Goal: Check status: Check status

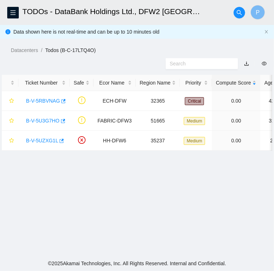
scroll to position [187, 0]
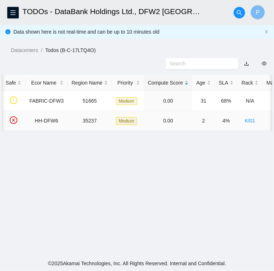
scroll to position [0, 68]
click at [15, 14] on icon "menu" at bounding box center [13, 13] width 6 height 6
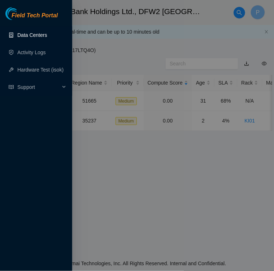
click at [35, 36] on link "Data Centers" at bounding box center [32, 35] width 30 height 6
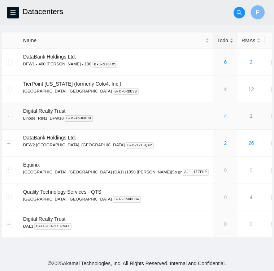
click at [224, 116] on link "4" at bounding box center [225, 116] width 3 height 6
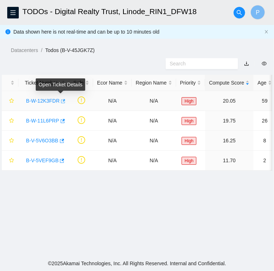
click at [60, 103] on icon "button" at bounding box center [62, 101] width 5 height 5
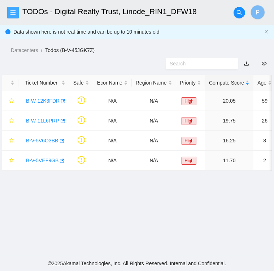
click at [16, 11] on icon "menu" at bounding box center [13, 13] width 6 height 6
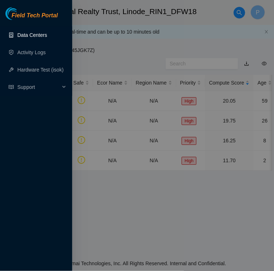
click at [23, 34] on link "Data Centers" at bounding box center [32, 35] width 30 height 6
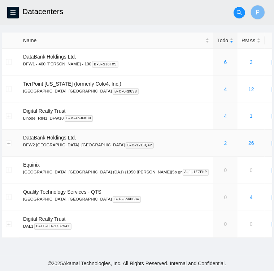
click at [224, 143] on link "2" at bounding box center [225, 143] width 3 height 6
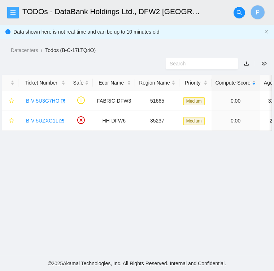
click at [13, 12] on icon "menu" at bounding box center [13, 13] width 6 height 6
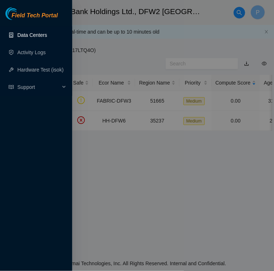
click at [26, 35] on link "Data Centers" at bounding box center [32, 35] width 30 height 6
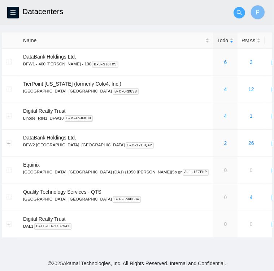
click at [242, 12] on icon "search" at bounding box center [240, 13] width 6 height 6
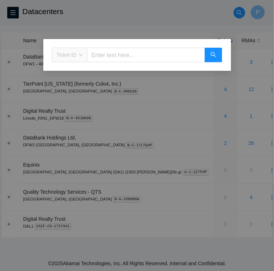
click at [81, 57] on span "Ticket ID" at bounding box center [70, 54] width 26 height 11
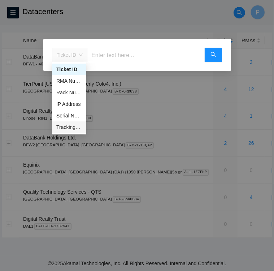
click at [68, 133] on div "Tracking Number" at bounding box center [69, 127] width 34 height 12
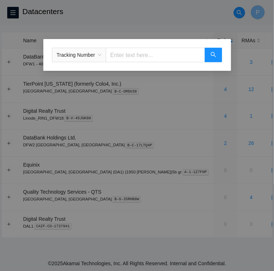
click at [139, 52] on input "text" at bounding box center [155, 55] width 99 height 14
type input "463470055823"
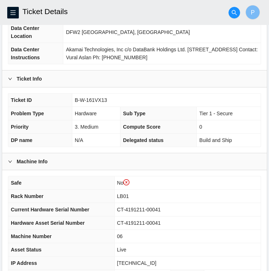
scroll to position [201, 0]
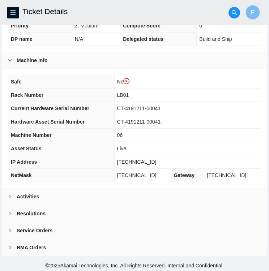
click at [8, 195] on icon "right" at bounding box center [10, 196] width 4 height 4
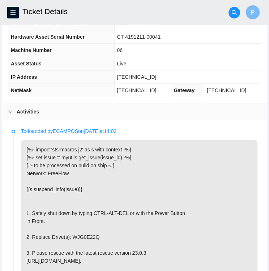
scroll to position [0, 0]
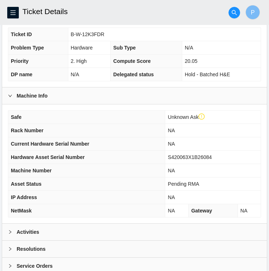
scroll to position [186, 0]
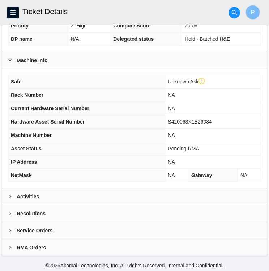
click at [84, 194] on div "Activities" at bounding box center [134, 196] width 264 height 17
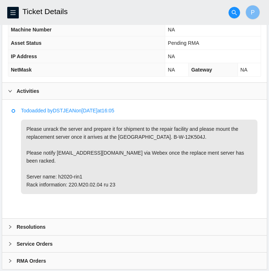
scroll to position [296, 0]
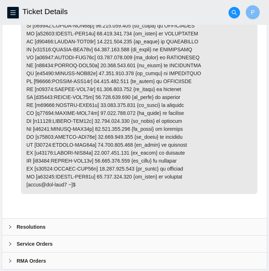
scroll to position [703, 0]
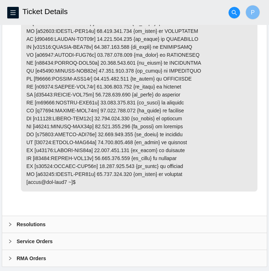
click at [44, 226] on div "Resolutions" at bounding box center [134, 224] width 264 height 17
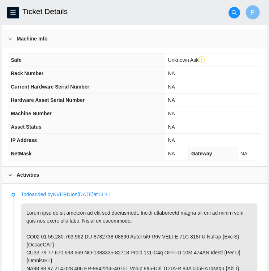
scroll to position [223, 0]
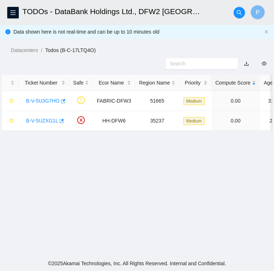
click at [173, 204] on main "TODOs - DataBank Holdings Ltd., DFW2 Richardson, TX P Data shown here is not re…" at bounding box center [137, 128] width 274 height 256
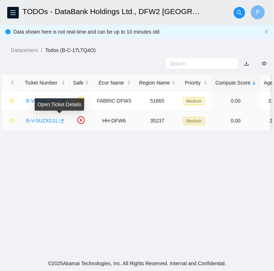
click at [60, 120] on icon "button" at bounding box center [62, 121] width 4 height 4
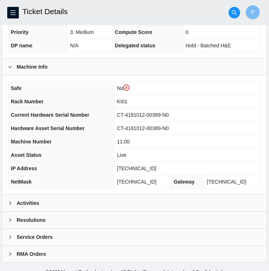
scroll to position [201, 0]
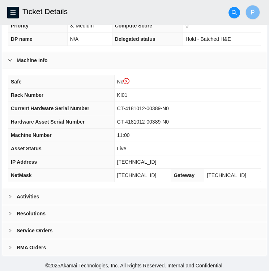
click at [18, 193] on b "Activities" at bounding box center [28, 196] width 22 height 8
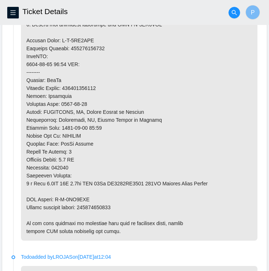
scroll to position [523, 0]
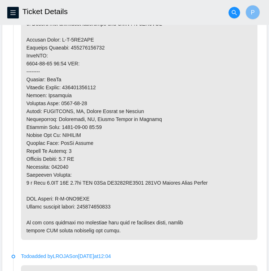
click at [177, 71] on p at bounding box center [139, 71] width 236 height 337
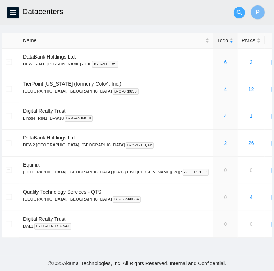
click at [240, 14] on icon "search" at bounding box center [240, 13] width 6 height 6
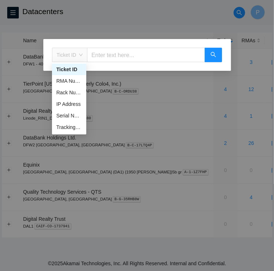
click at [81, 53] on span "Ticket ID" at bounding box center [70, 54] width 26 height 11
click at [77, 129] on div "Tracking Number" at bounding box center [69, 127] width 26 height 8
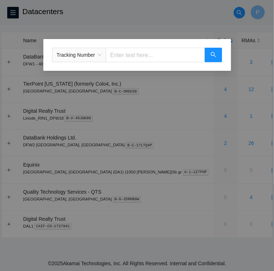
click at [126, 55] on input "text" at bounding box center [155, 55] width 99 height 14
type input "463470055823"
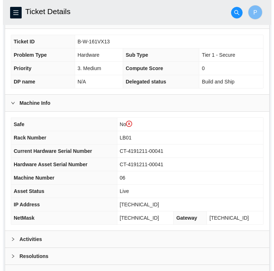
scroll to position [160, 0]
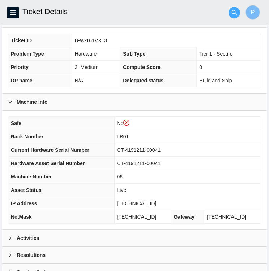
click at [237, 15] on icon "search" at bounding box center [234, 13] width 6 height 6
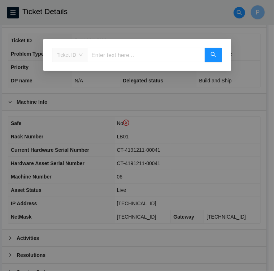
click at [85, 56] on div "Ticket ID" at bounding box center [69, 55] width 35 height 12
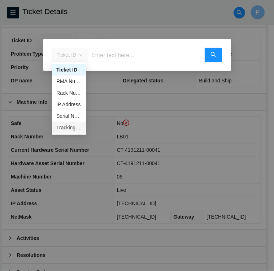
click at [69, 125] on div "Tracking Number" at bounding box center [69, 127] width 26 height 8
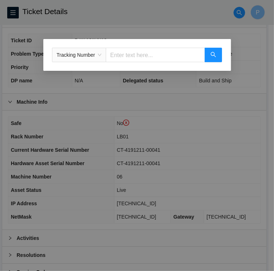
click at [200, 53] on input "text" at bounding box center [155, 55] width 99 height 14
type input "463470055124"
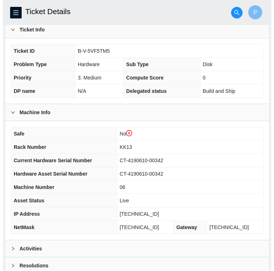
scroll to position [157, 0]
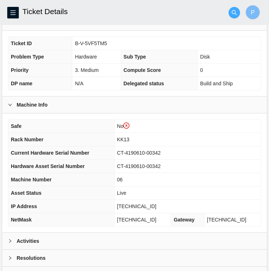
click at [230, 15] on span "search" at bounding box center [234, 13] width 11 height 6
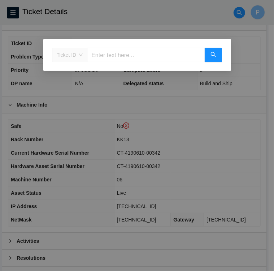
click at [82, 54] on span "Ticket ID" at bounding box center [70, 54] width 26 height 11
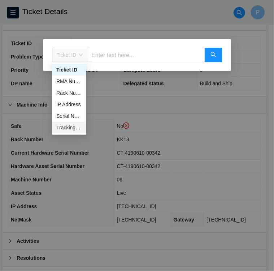
click at [71, 127] on div "Tracking Number" at bounding box center [69, 127] width 26 height 8
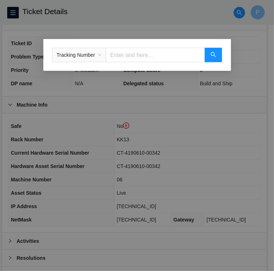
click at [127, 57] on input "text" at bounding box center [155, 55] width 99 height 14
type input "46370056006"
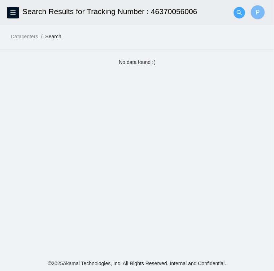
click at [240, 12] on icon "search" at bounding box center [239, 12] width 5 height 5
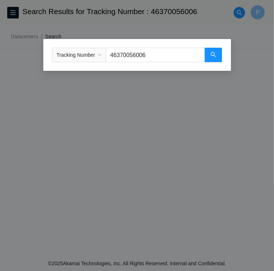
click at [153, 55] on input "46370056006" at bounding box center [155, 55] width 99 height 14
type input "463470056006"
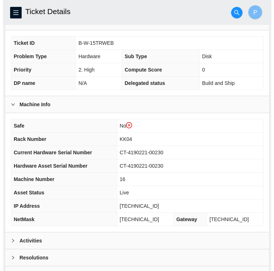
scroll to position [157, 0]
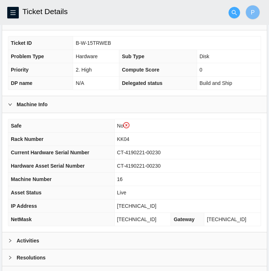
click at [234, 9] on button "button" at bounding box center [234, 13] width 12 height 12
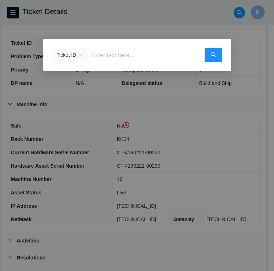
click at [79, 56] on span "Ticket ID" at bounding box center [70, 54] width 26 height 11
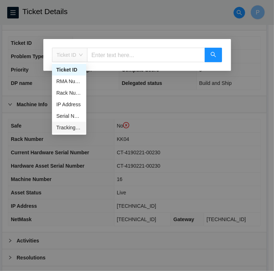
click at [69, 126] on div "Tracking Number" at bounding box center [69, 127] width 26 height 8
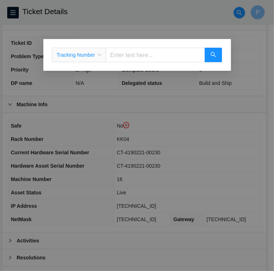
click at [121, 57] on input "text" at bounding box center [155, 55] width 99 height 14
type input "463470055444"
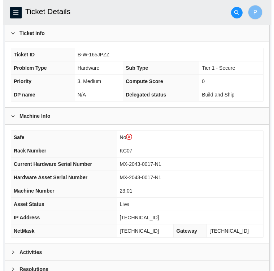
scroll to position [147, 0]
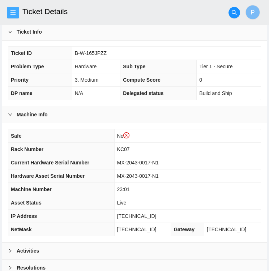
click at [17, 13] on span "menu" at bounding box center [13, 13] width 11 height 6
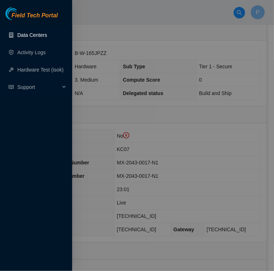
click at [33, 36] on link "Data Centers" at bounding box center [32, 35] width 30 height 6
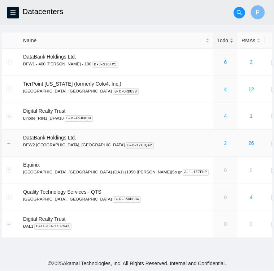
click at [224, 143] on link "2" at bounding box center [225, 143] width 3 height 6
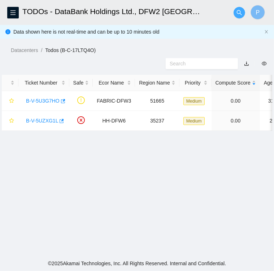
click at [241, 12] on icon "search" at bounding box center [240, 13] width 6 height 6
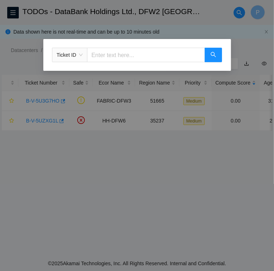
click at [79, 53] on span "Ticket ID" at bounding box center [70, 54] width 26 height 11
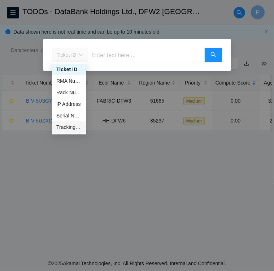
click at [72, 127] on div "Tracking Number" at bounding box center [69, 127] width 26 height 8
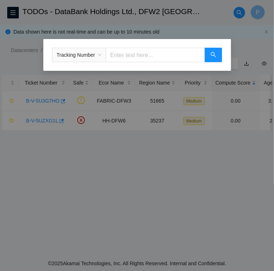
click at [132, 55] on input "text" at bounding box center [155, 55] width 99 height 14
type input "463470055444"
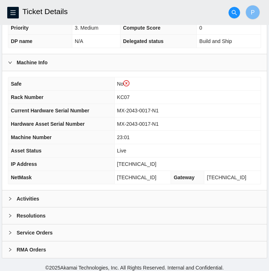
scroll to position [201, 0]
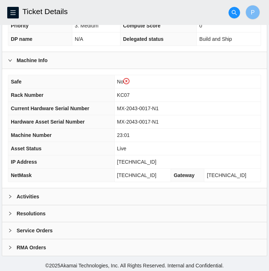
click at [56, 191] on div "Activities" at bounding box center [134, 196] width 264 height 17
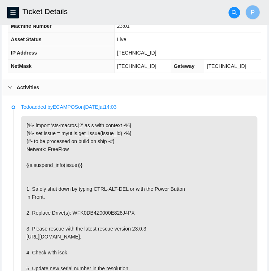
scroll to position [309, 0]
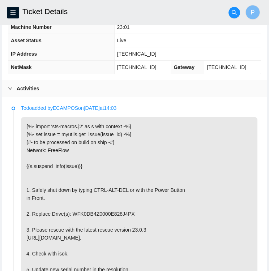
click at [148, 190] on p "{%- import 'sts-macros.j2' as s with context -%} {%- set issue = myutils.get_is…" at bounding box center [139, 229] width 236 height 225
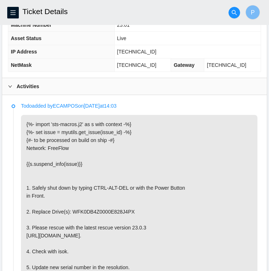
scroll to position [312, 0]
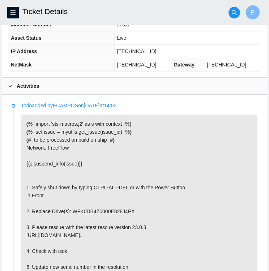
click at [229, 159] on p "{%- import 'sts-macros.j2' as s with context -%} {%- set issue = myutils.get_is…" at bounding box center [139, 226] width 236 height 225
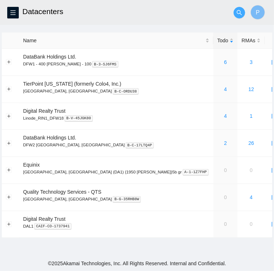
click at [241, 10] on icon "search" at bounding box center [240, 13] width 6 height 6
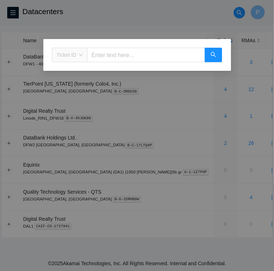
click at [83, 57] on div "Ticket ID" at bounding box center [69, 55] width 35 height 12
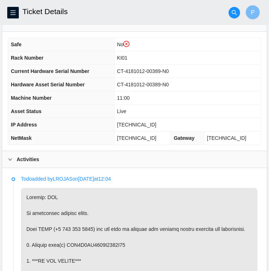
scroll to position [238, 0]
